Goal: Task Accomplishment & Management: Manage account settings

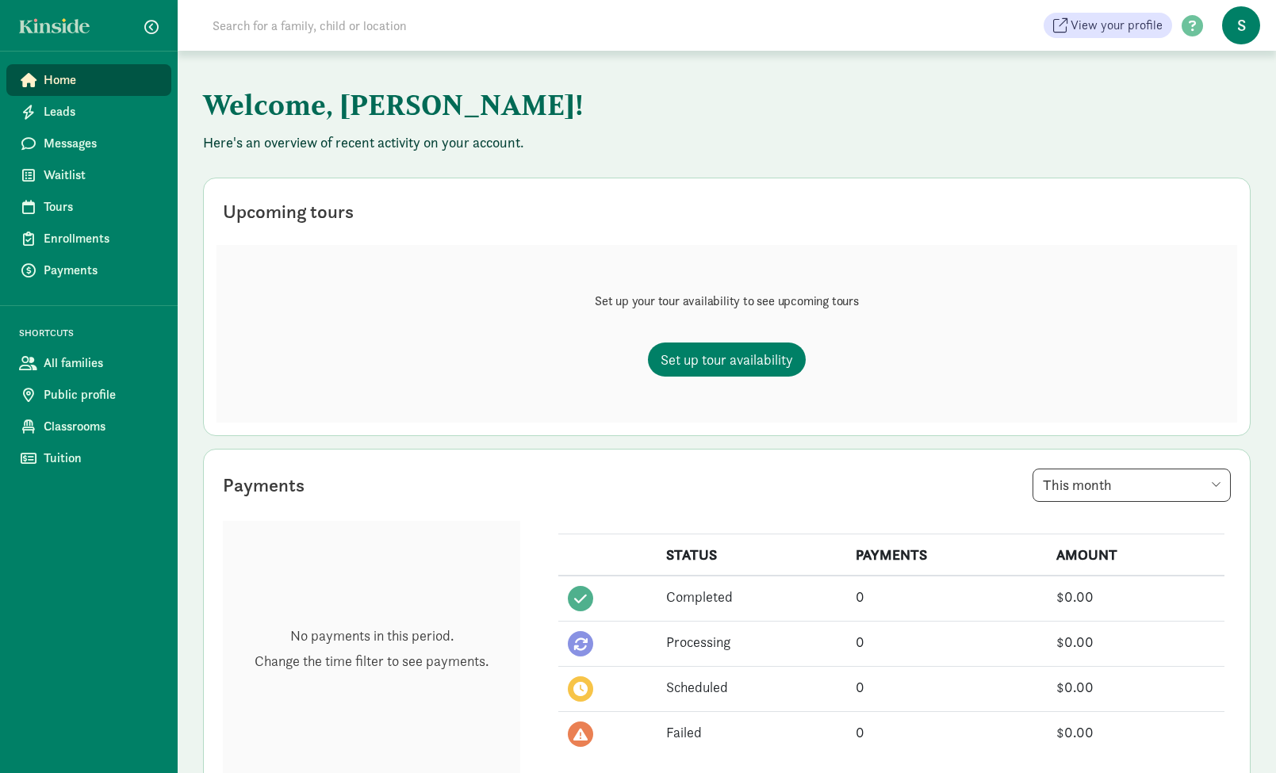
click at [1250, 35] on span "S" at bounding box center [1241, 25] width 38 height 38
click at [1235, 66] on link "User Profile" at bounding box center [1227, 62] width 63 height 19
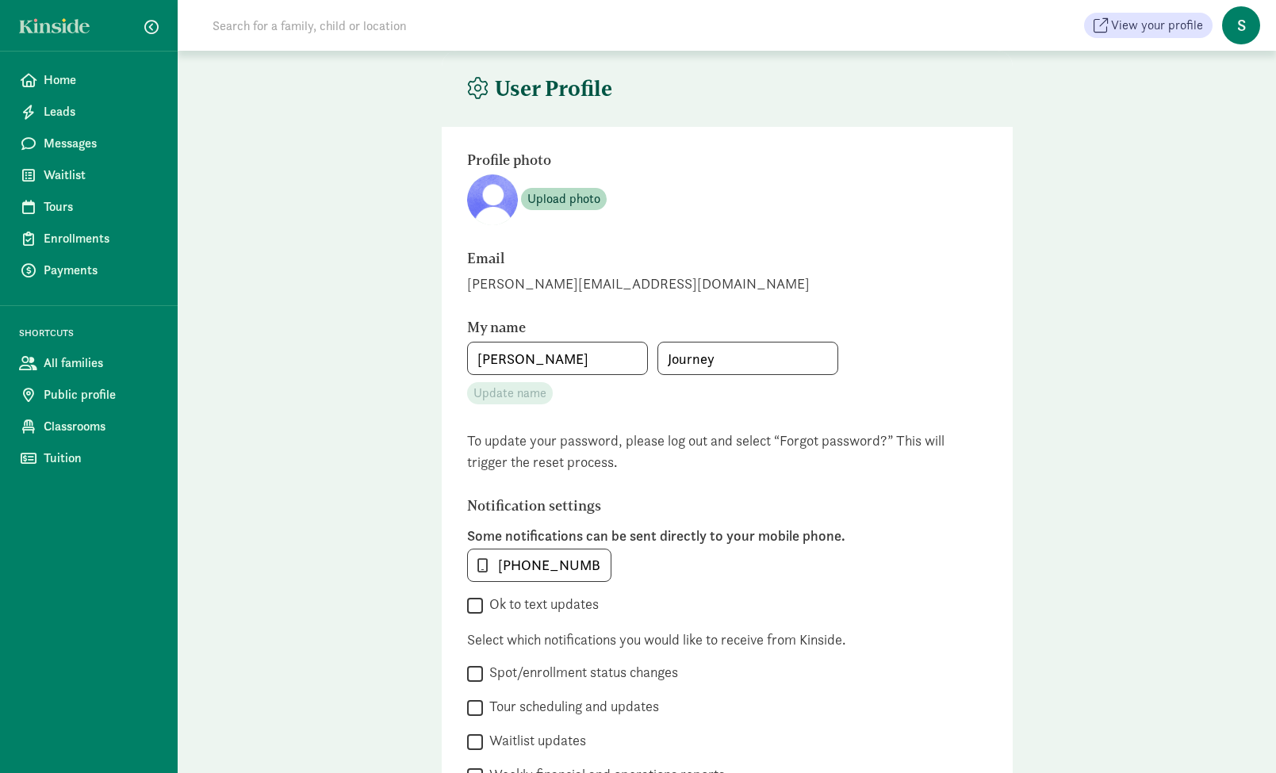
type input "Stephany"
type input "Journey"
type input "406-404-2960"
checkbox input "false"
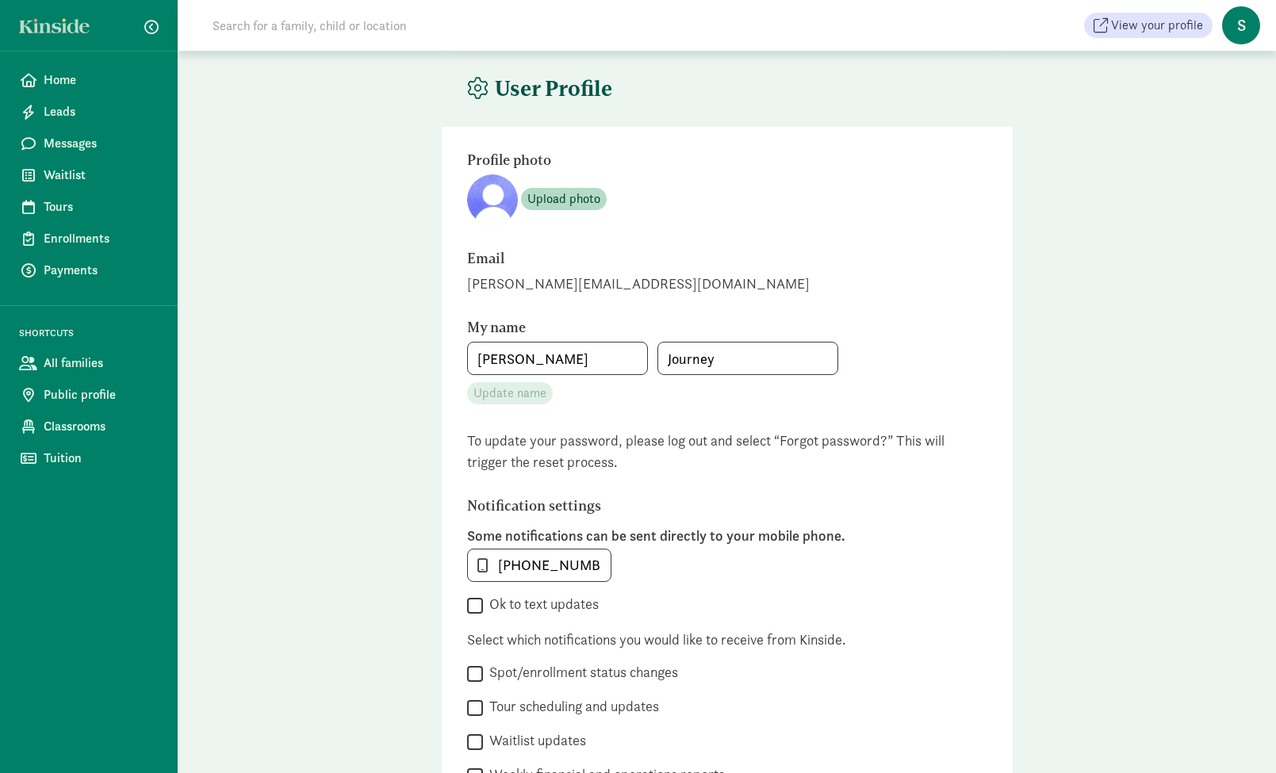
checkbox input "false"
click at [71, 169] on span "Waitlist" at bounding box center [101, 175] width 115 height 19
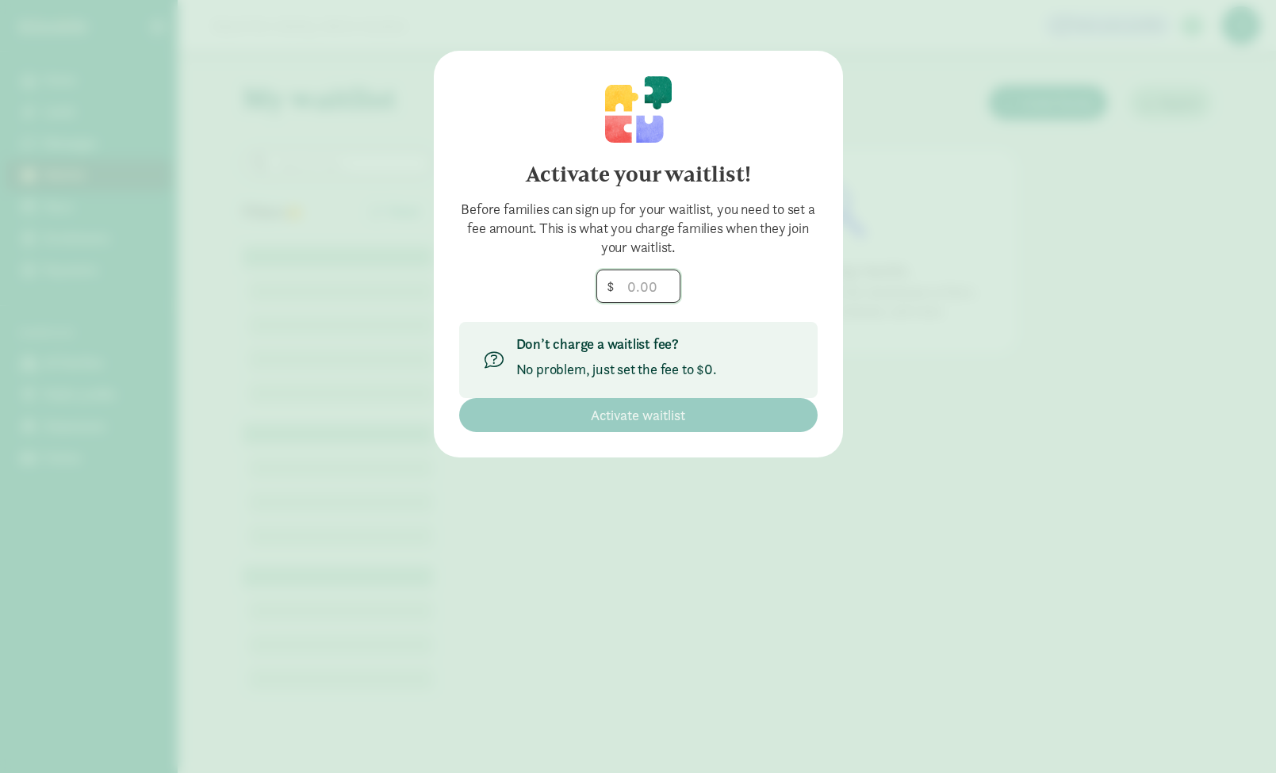
click at [649, 290] on input "number" at bounding box center [638, 286] width 82 height 32
click at [667, 293] on input "number" at bounding box center [638, 286] width 82 height 32
click at [653, 283] on input "number" at bounding box center [638, 286] width 82 height 32
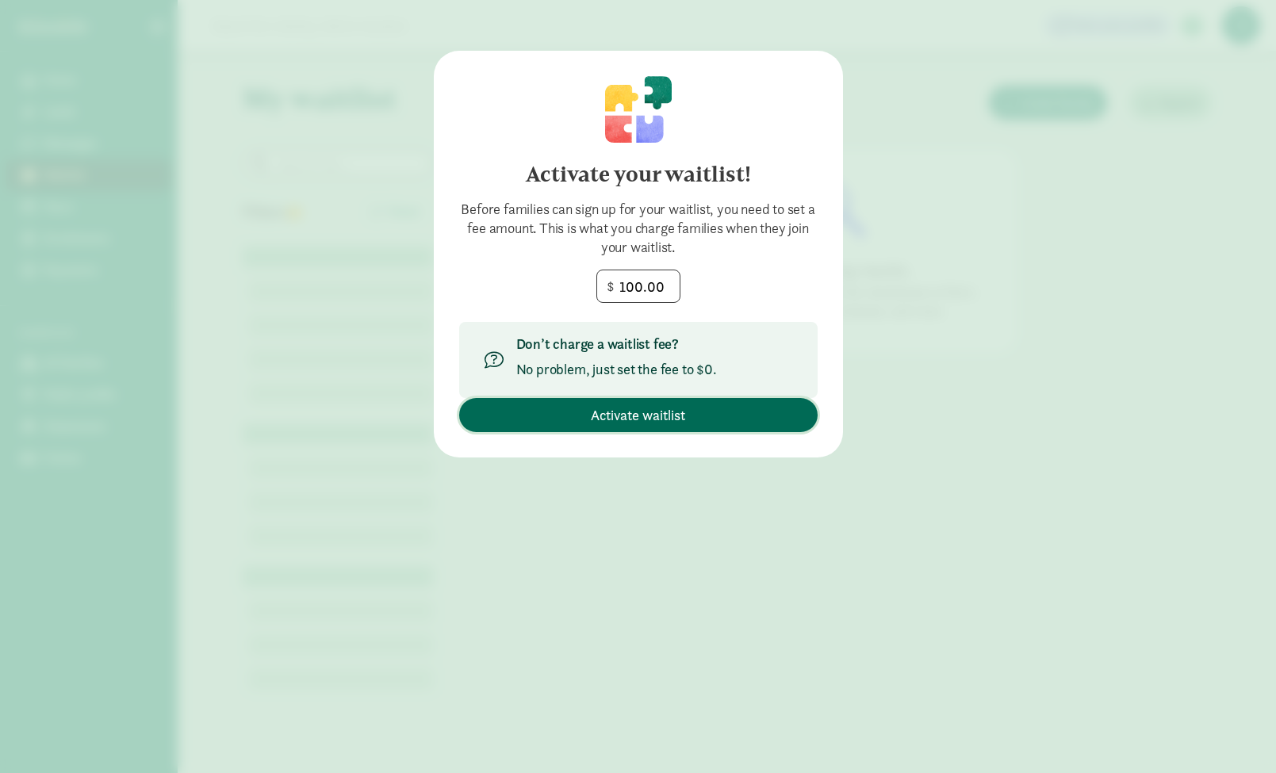
type input "100"
click at [671, 418] on span "Activate waitlist" at bounding box center [638, 414] width 94 height 21
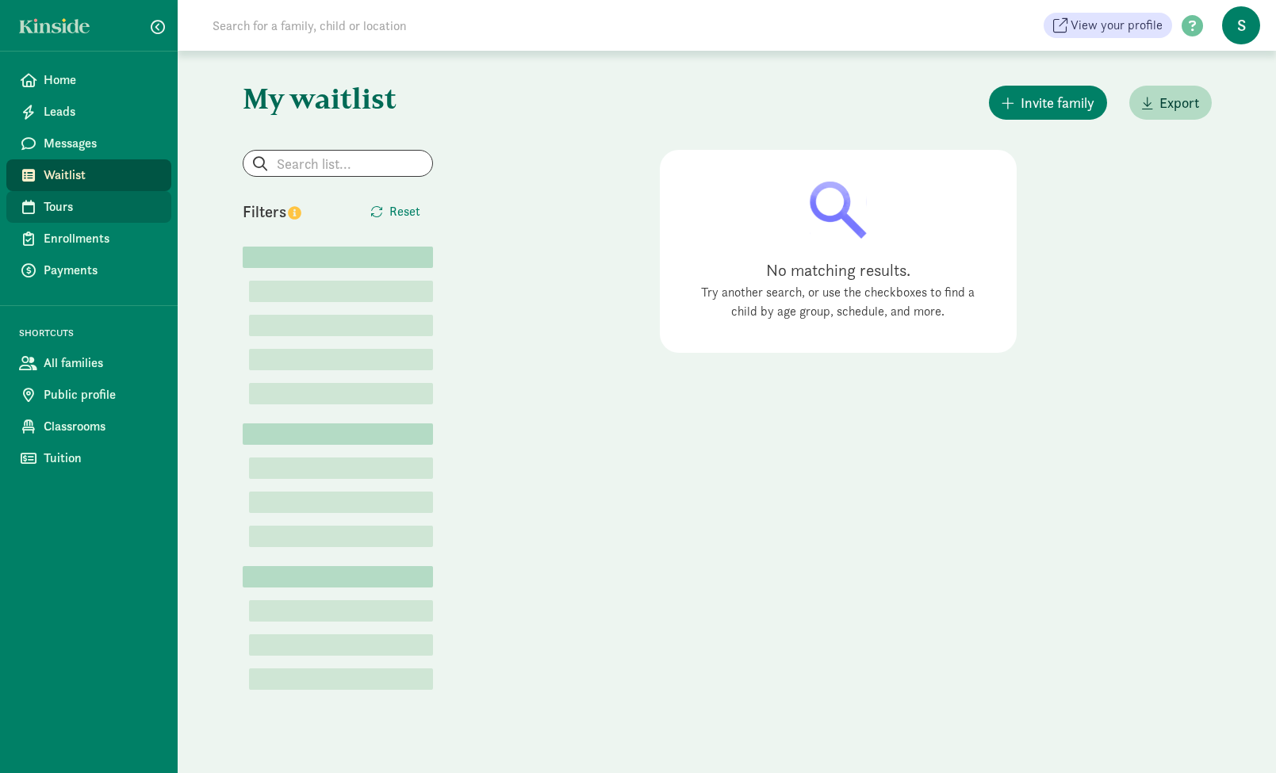
click at [71, 204] on span "Tours" at bounding box center [101, 206] width 115 height 19
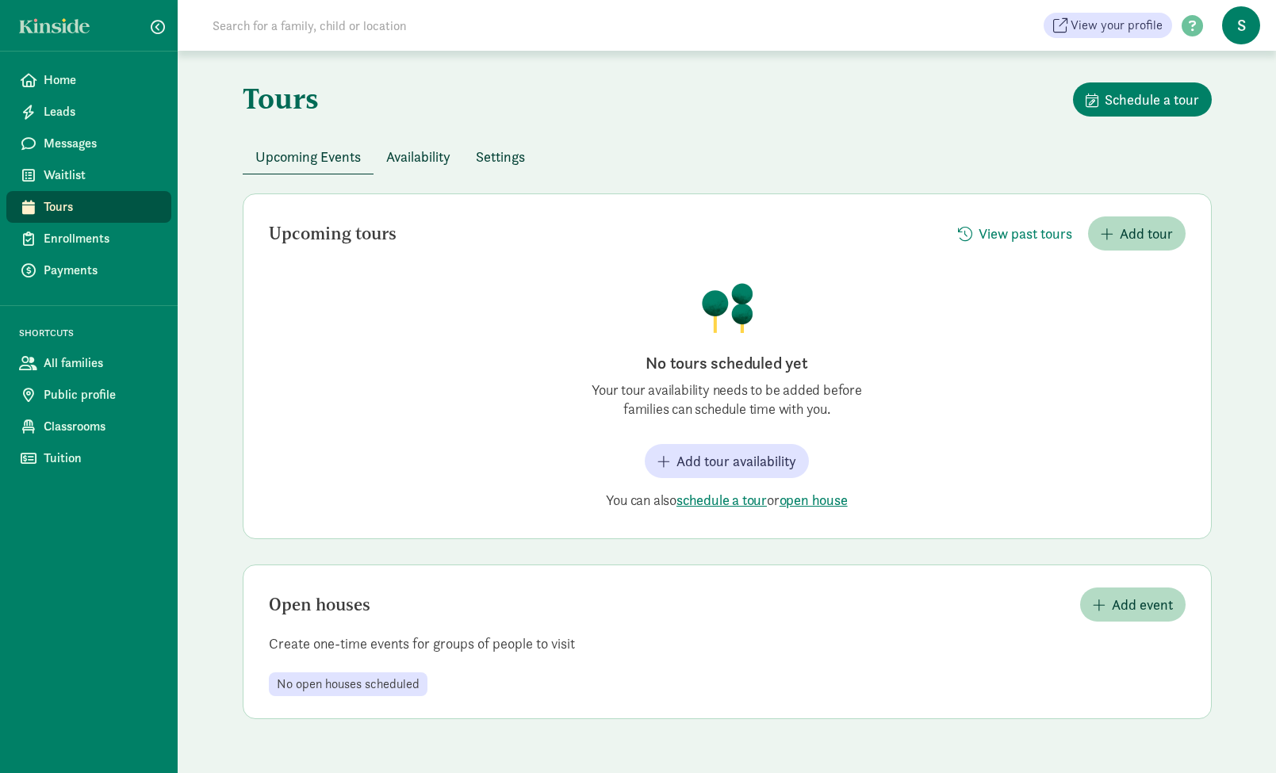
click at [429, 165] on span "Availability" at bounding box center [418, 156] width 64 height 21
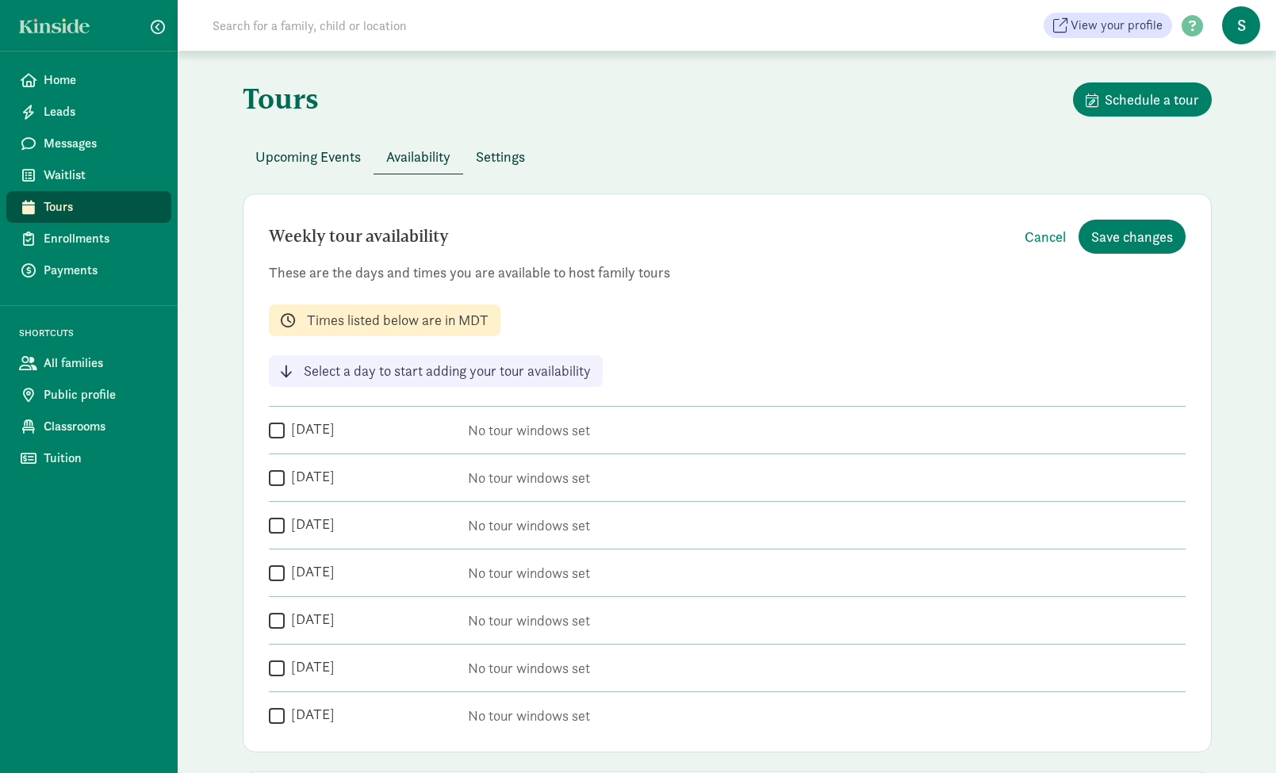
click at [519, 158] on span "Settings" at bounding box center [500, 156] width 49 height 21
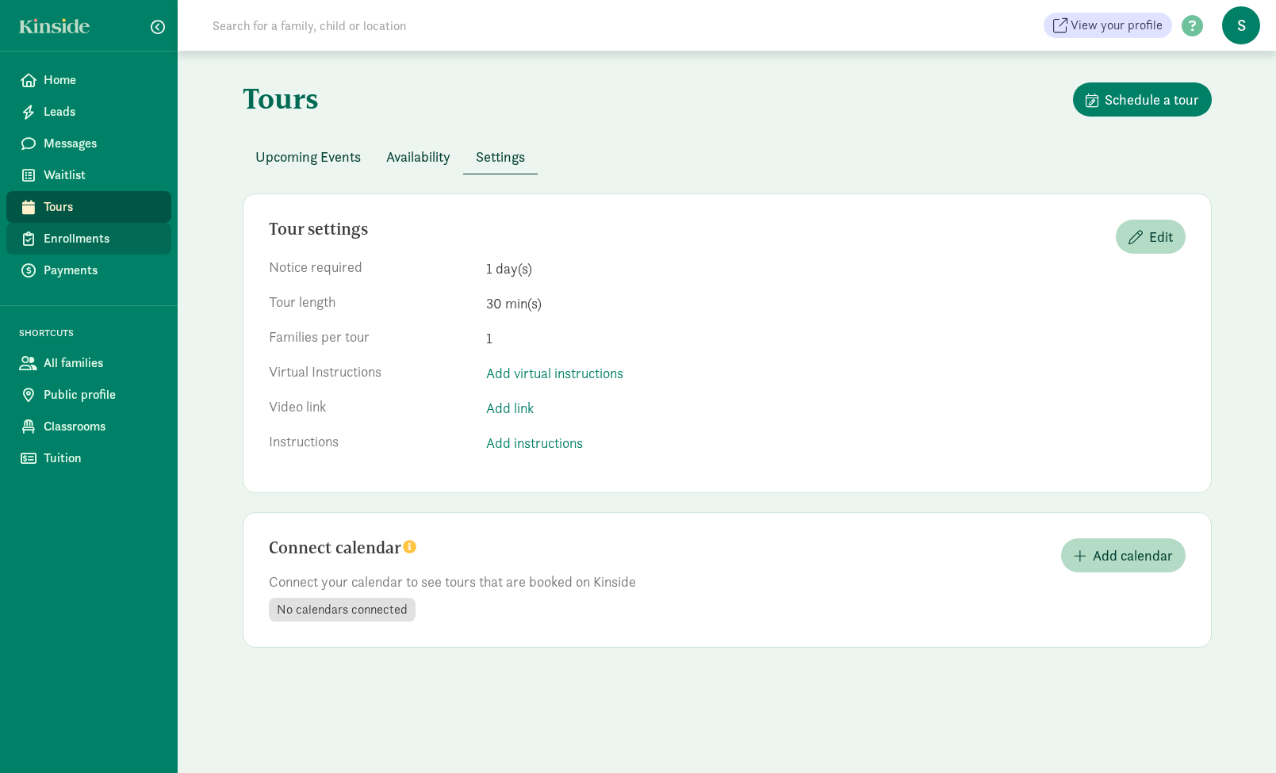
click at [90, 248] on link "Enrollments" at bounding box center [88, 239] width 165 height 32
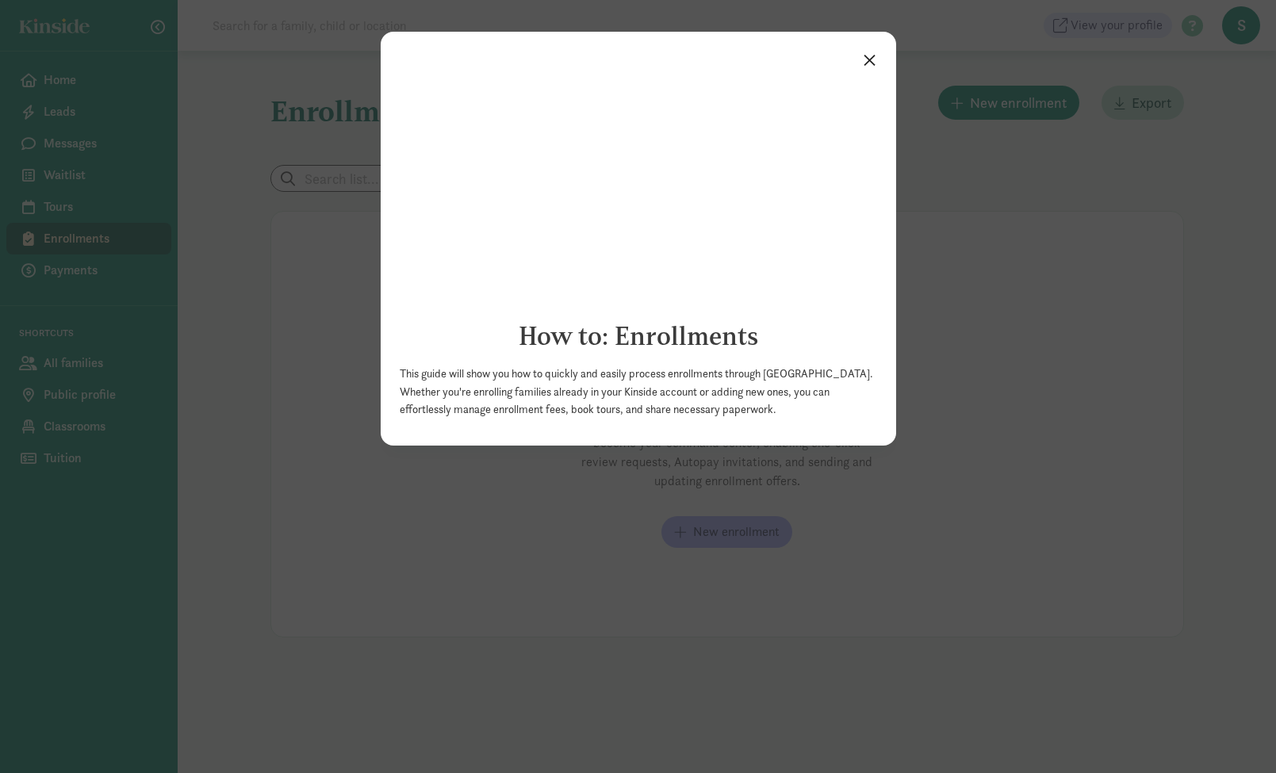
click at [869, 62] on link "×" at bounding box center [870, 58] width 28 height 29
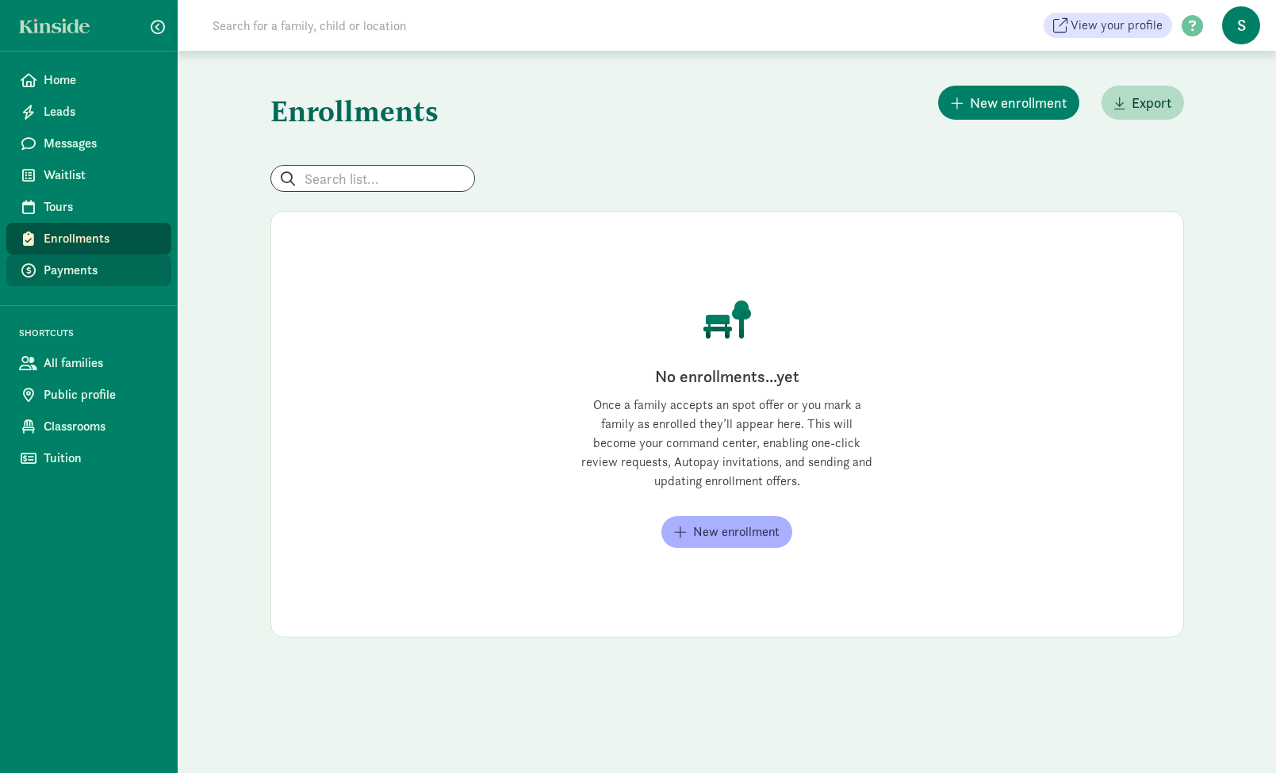
click at [114, 270] on span "Payments" at bounding box center [101, 270] width 115 height 19
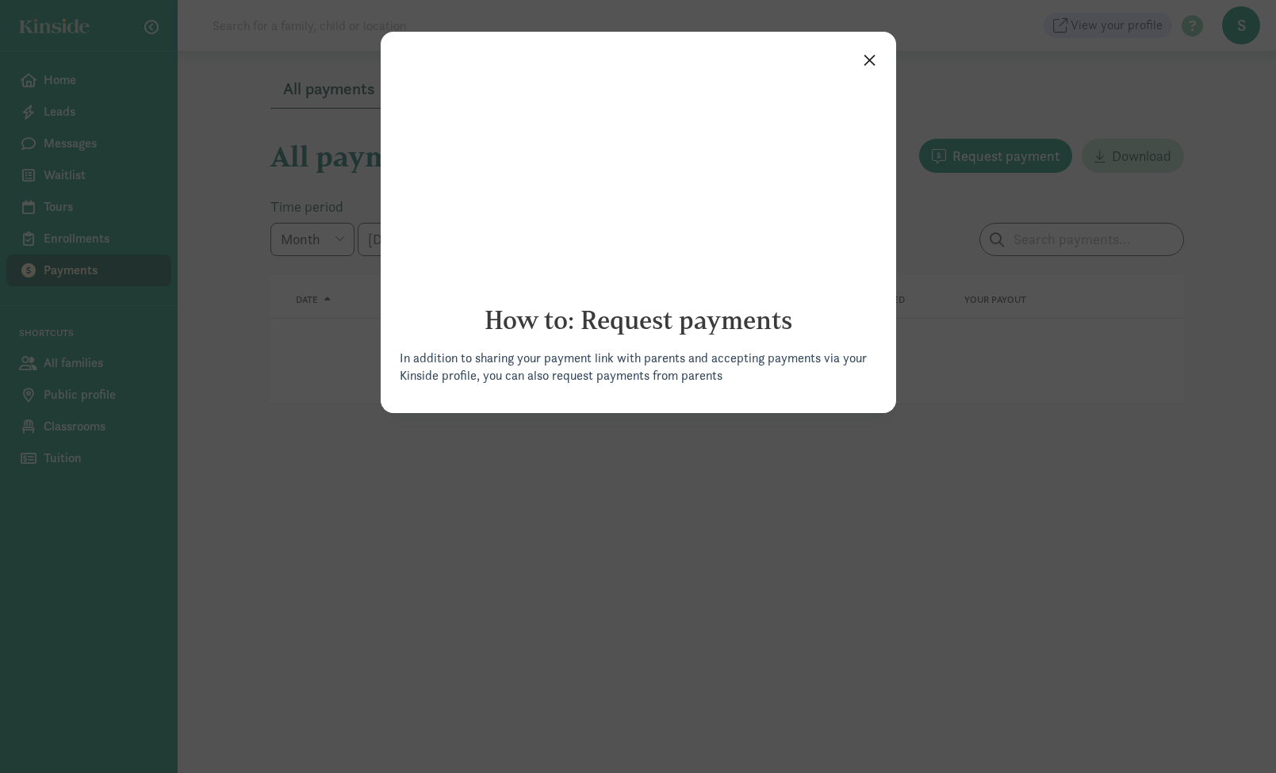
click at [863, 59] on link "×" at bounding box center [870, 58] width 28 height 29
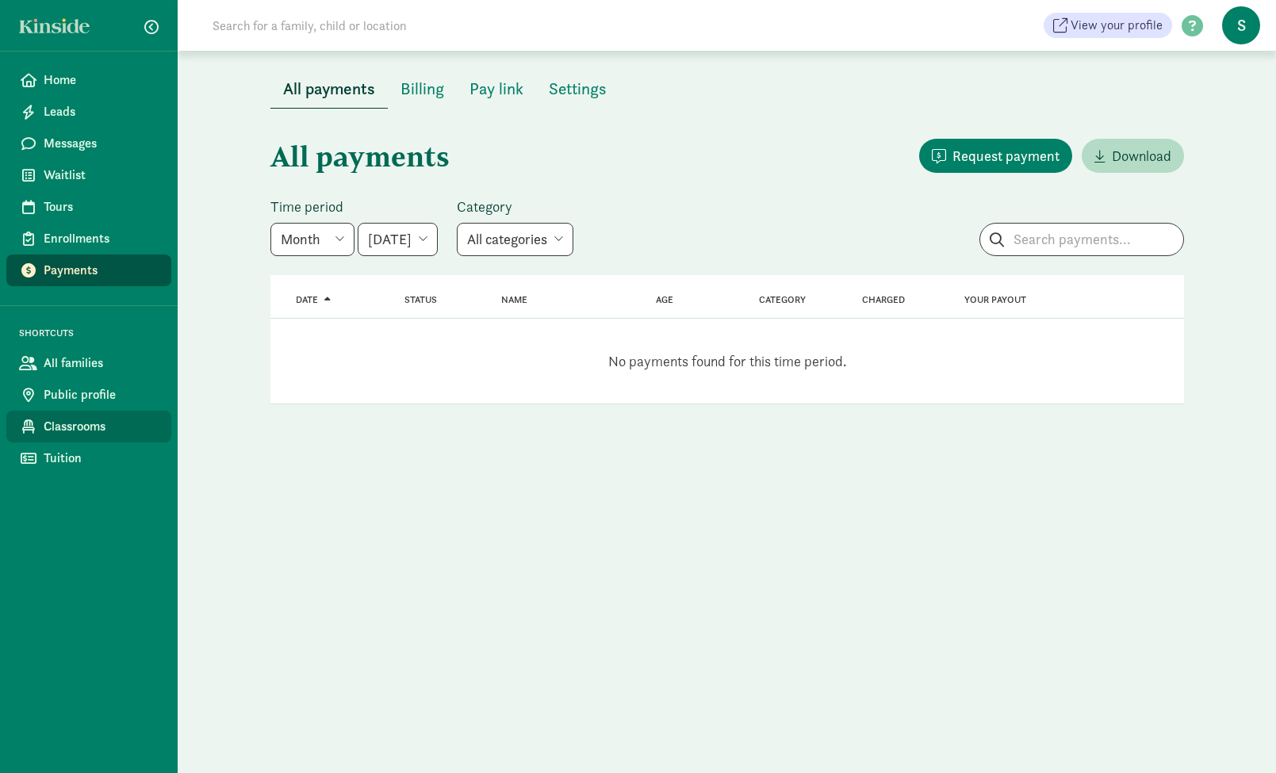
click at [95, 431] on span "Classrooms" at bounding box center [101, 426] width 115 height 19
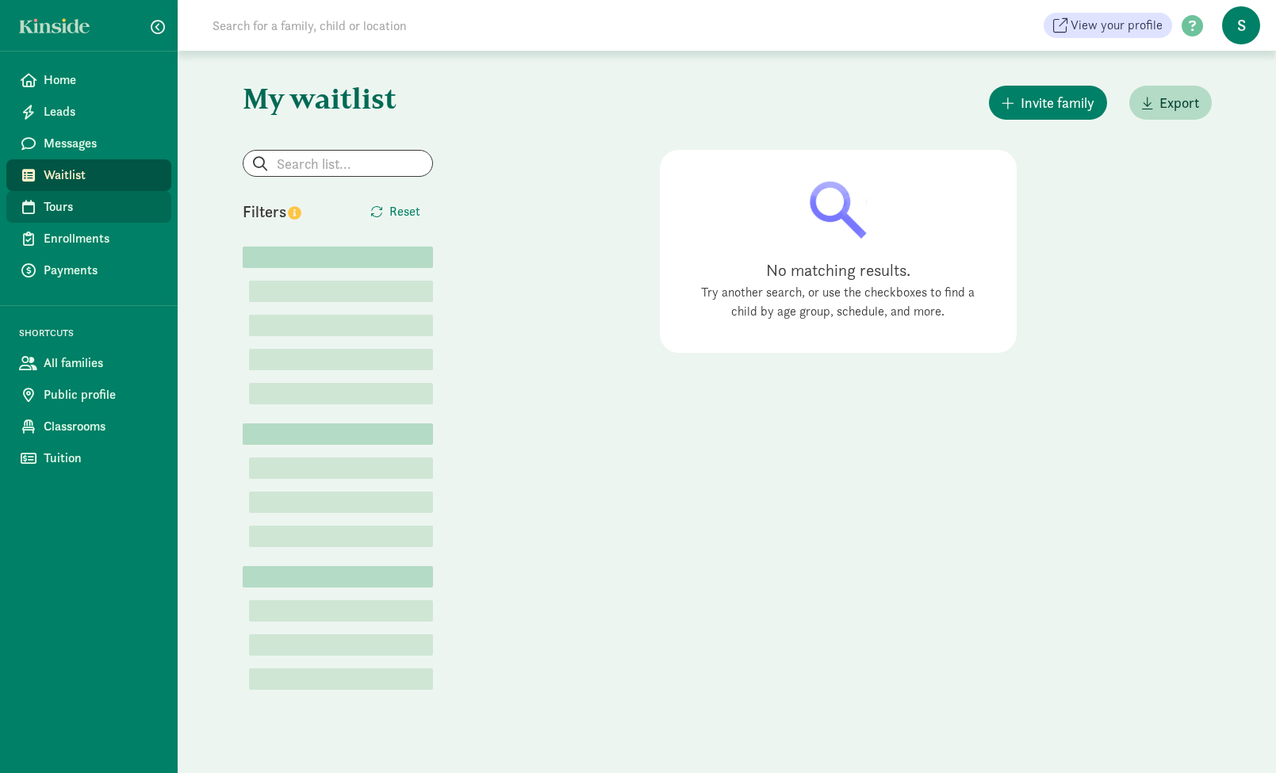
click at [83, 207] on span "Tours" at bounding box center [101, 206] width 115 height 19
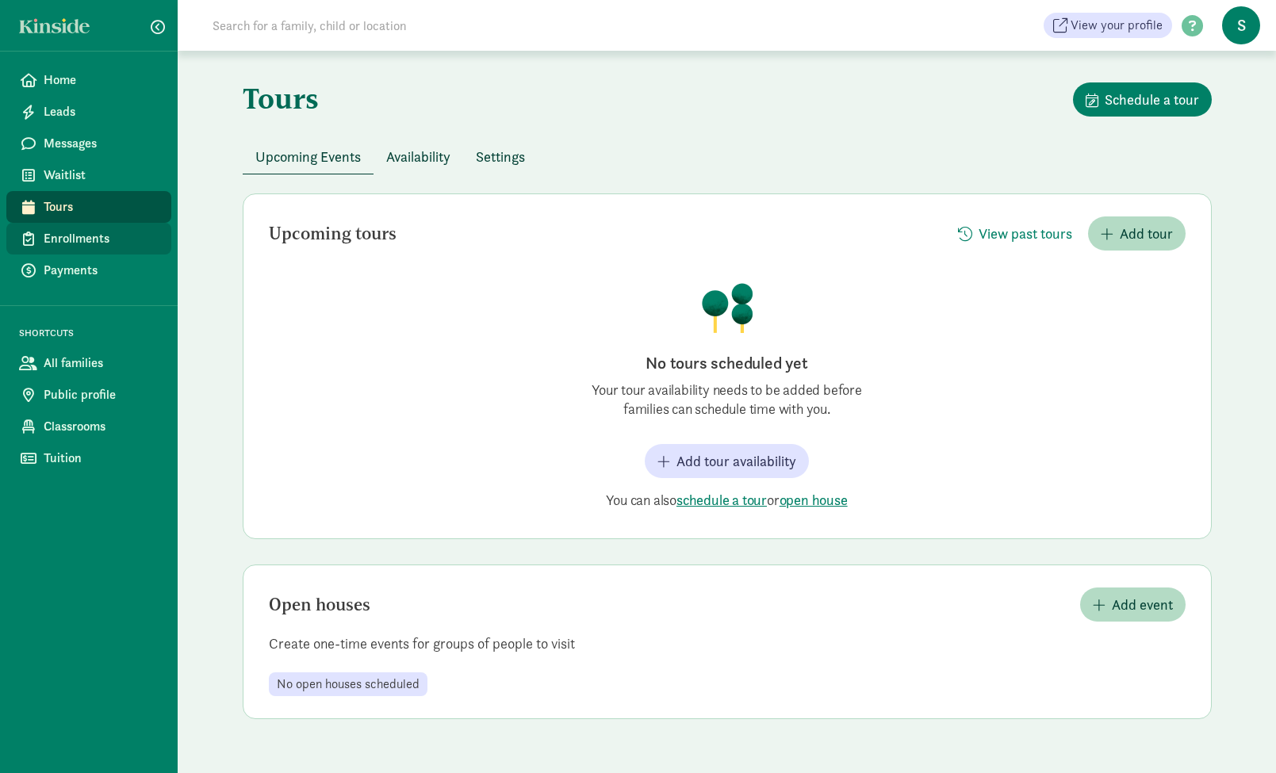
click at [71, 245] on span "Enrollments" at bounding box center [101, 238] width 115 height 19
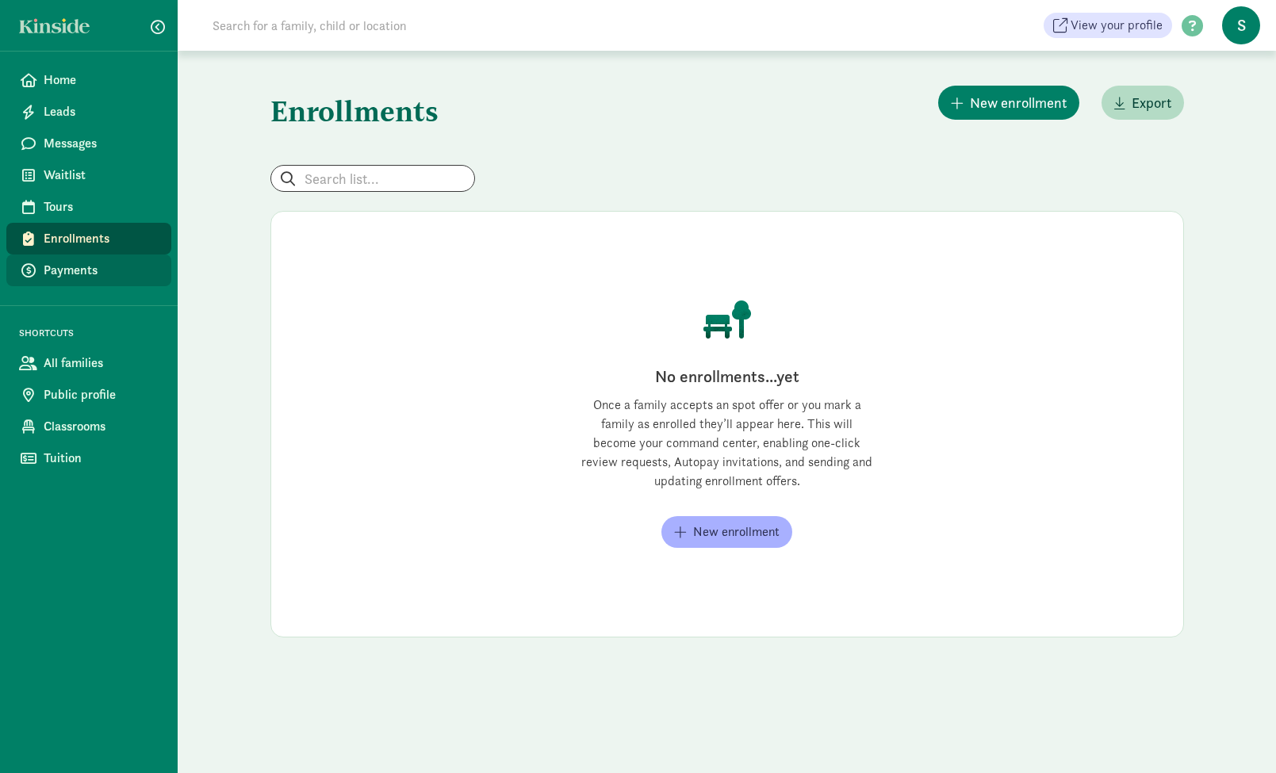
click at [109, 278] on span "Payments" at bounding box center [101, 270] width 115 height 19
